Goal: Ask a question

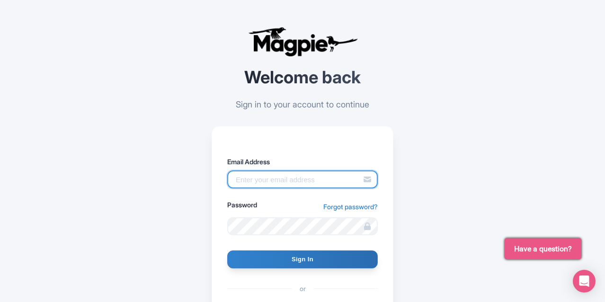
click at [276, 174] on input "Email Address" at bounding box center [302, 179] width 151 height 18
type input "[PERSON_NAME][EMAIL_ADDRESS][DOMAIN_NAME]"
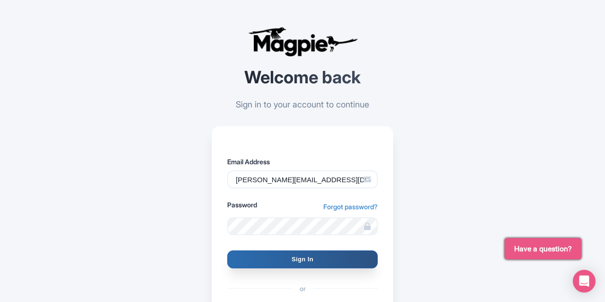
click at [290, 266] on input "Sign In" at bounding box center [302, 259] width 151 height 18
type input "Signing in..."
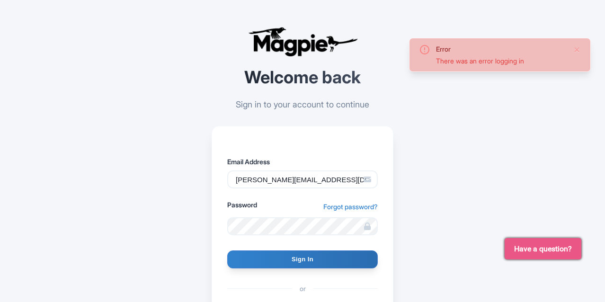
type input "[DOMAIN_NAME][EMAIL_ADDRESS][DOMAIN_NAME]"
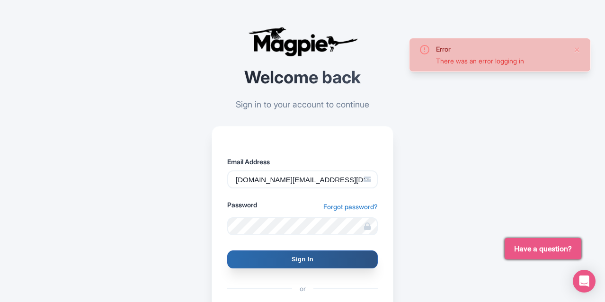
click at [285, 266] on input "Sign In" at bounding box center [302, 259] width 151 height 18
type input "Signing in..."
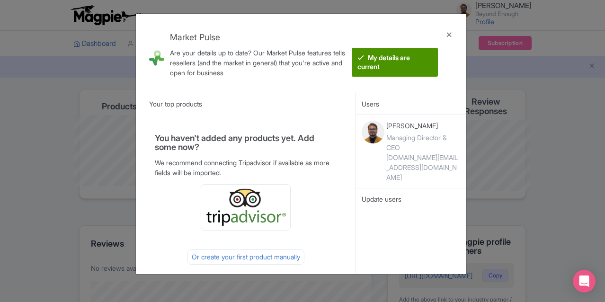
click at [403, 58] on btn "My details are current" at bounding box center [395, 62] width 86 height 29
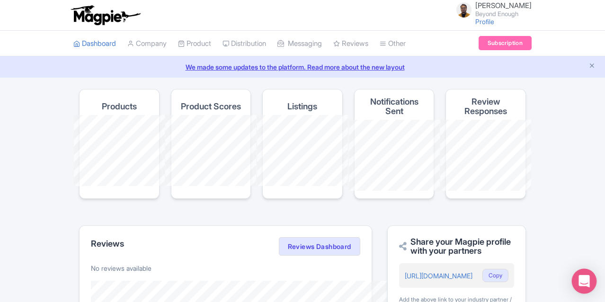
click at [591, 280] on div "Open Intercom Messenger" at bounding box center [584, 281] width 25 height 25
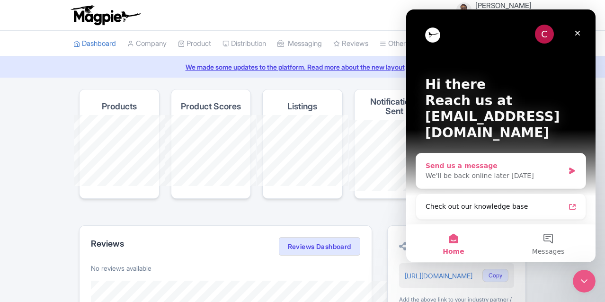
click at [508, 166] on div "Send us a message We'll be back online later today" at bounding box center [500, 170] width 169 height 35
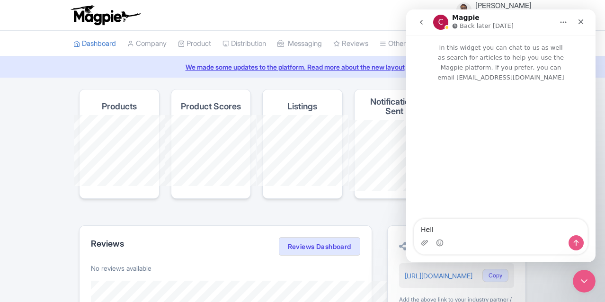
type textarea "Hello"
